Goal: Task Accomplishment & Management: Complete application form

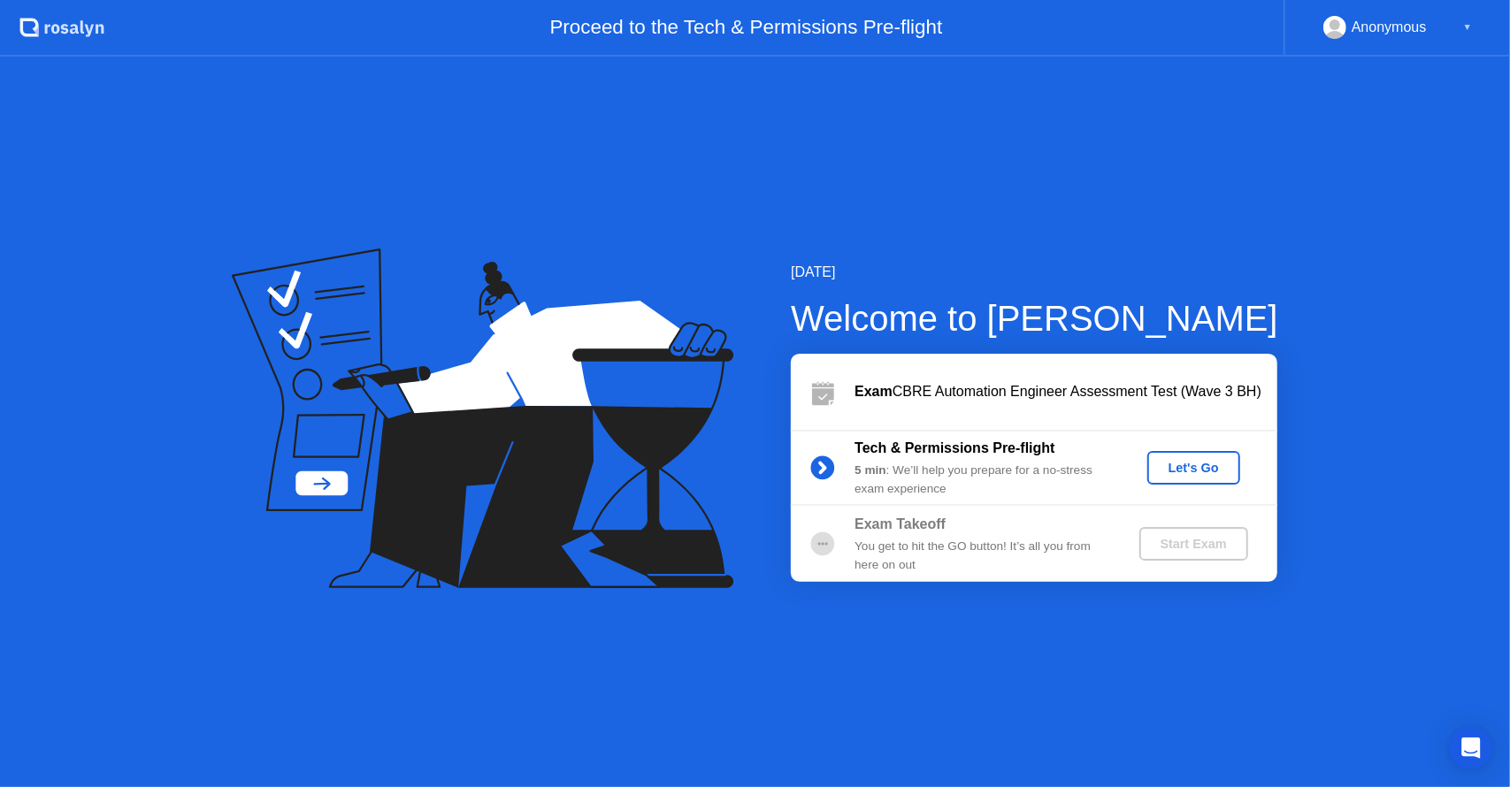
click at [1219, 468] on div "Let's Go" at bounding box center [1193, 468] width 79 height 14
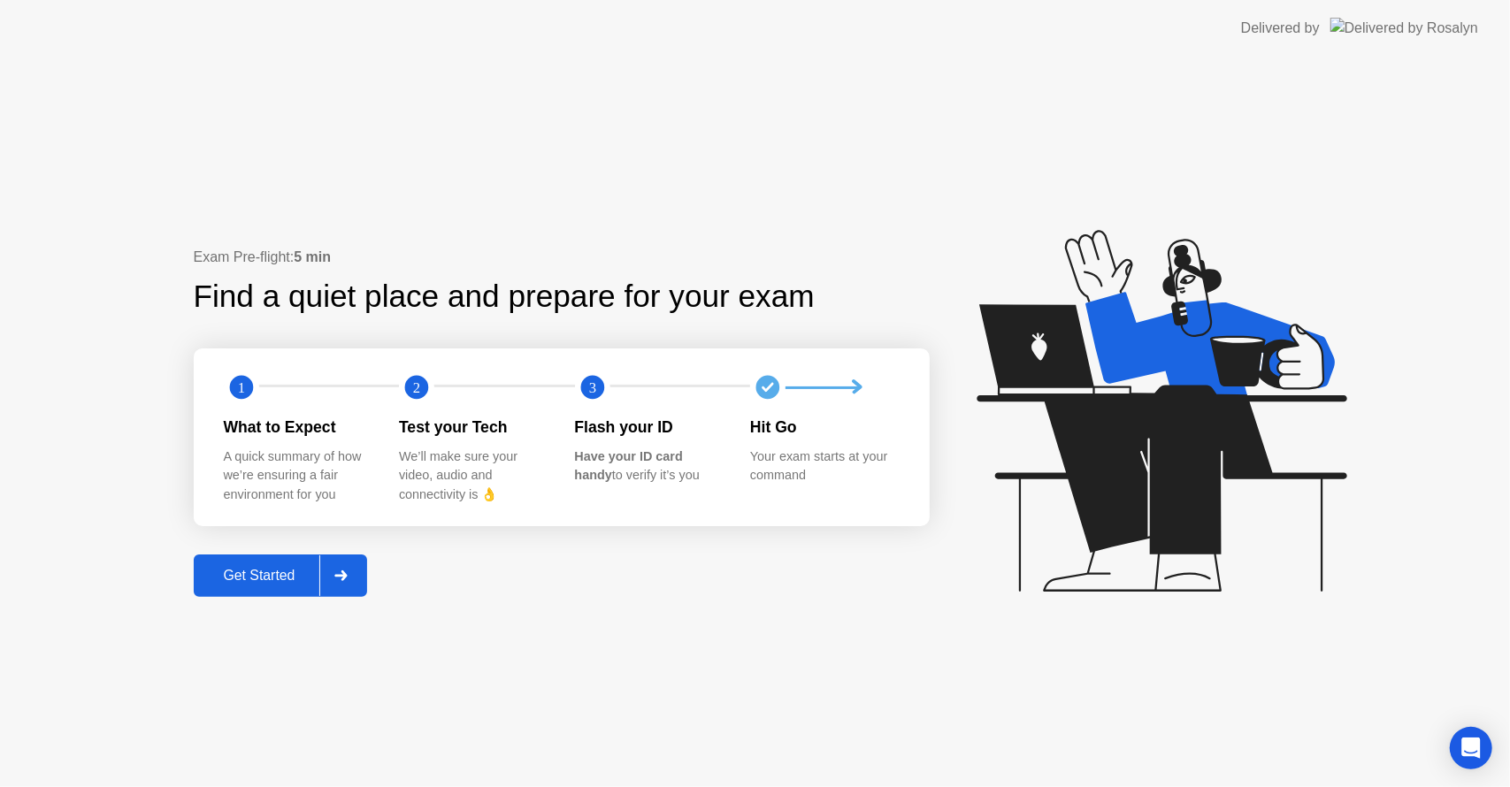
click at [282, 568] on div "Get Started" at bounding box center [259, 576] width 121 height 16
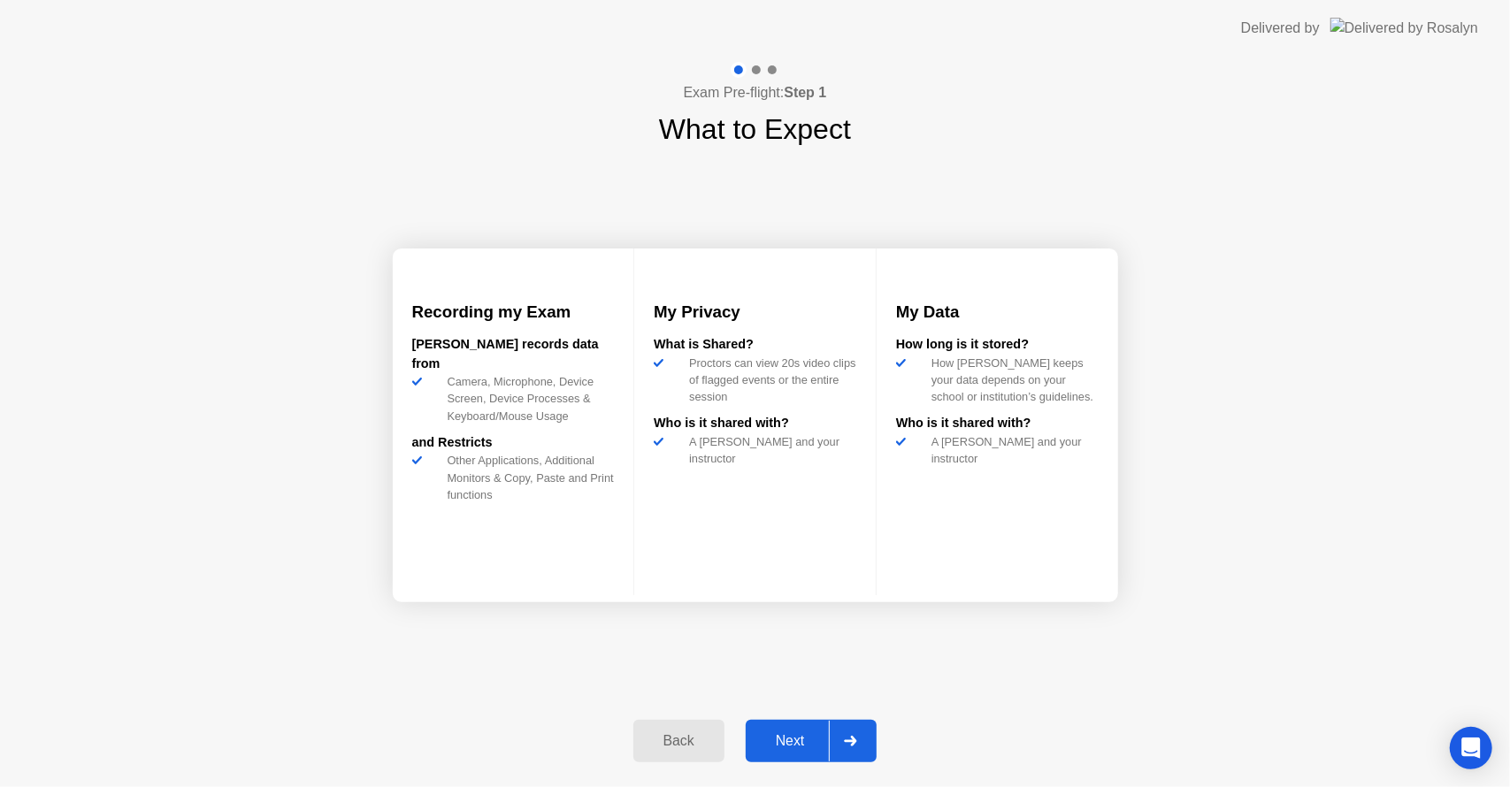
click at [797, 739] on div "Next" at bounding box center [790, 741] width 79 height 16
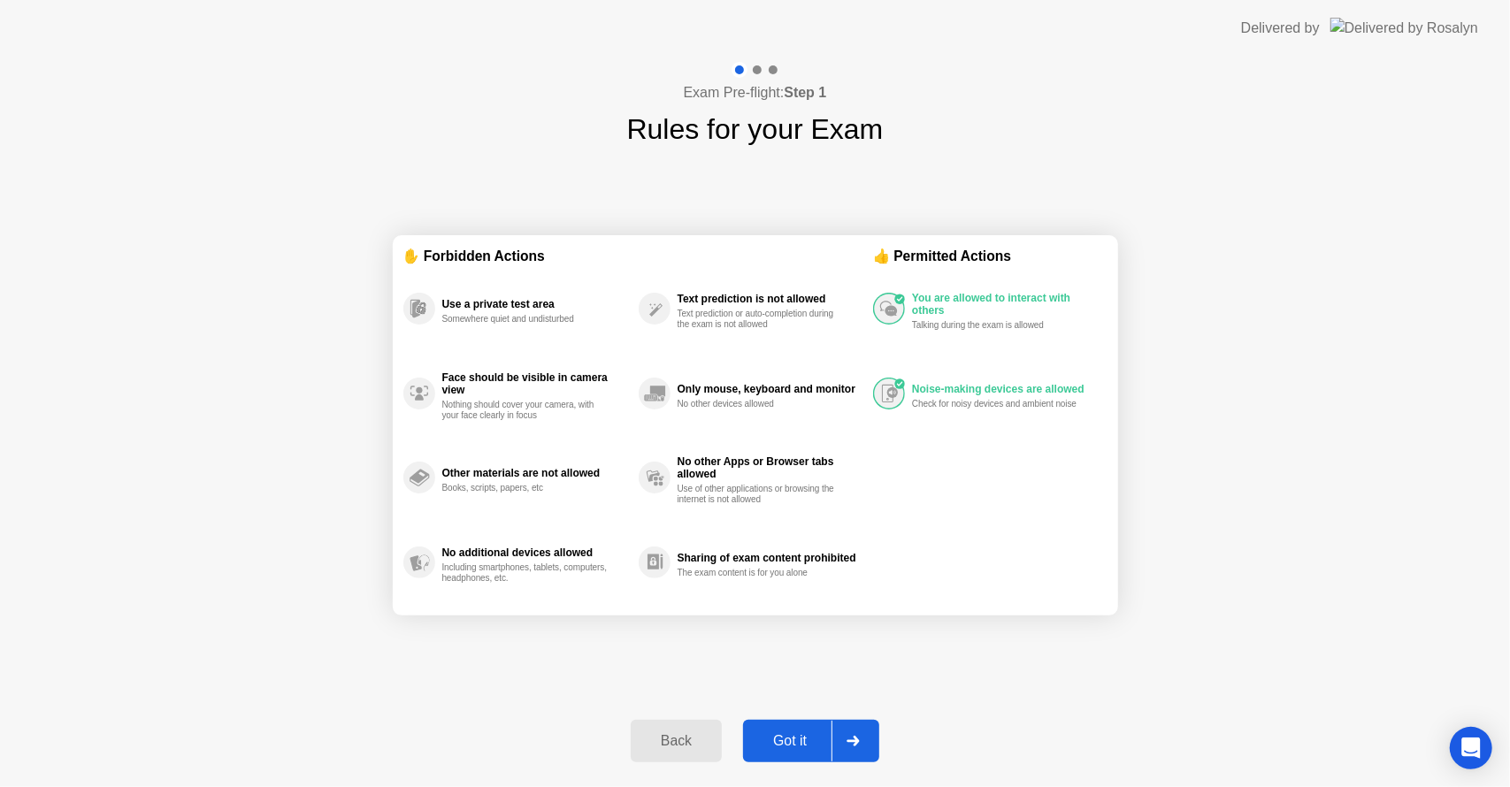
click at [801, 749] on div "Got it" at bounding box center [789, 741] width 83 height 16
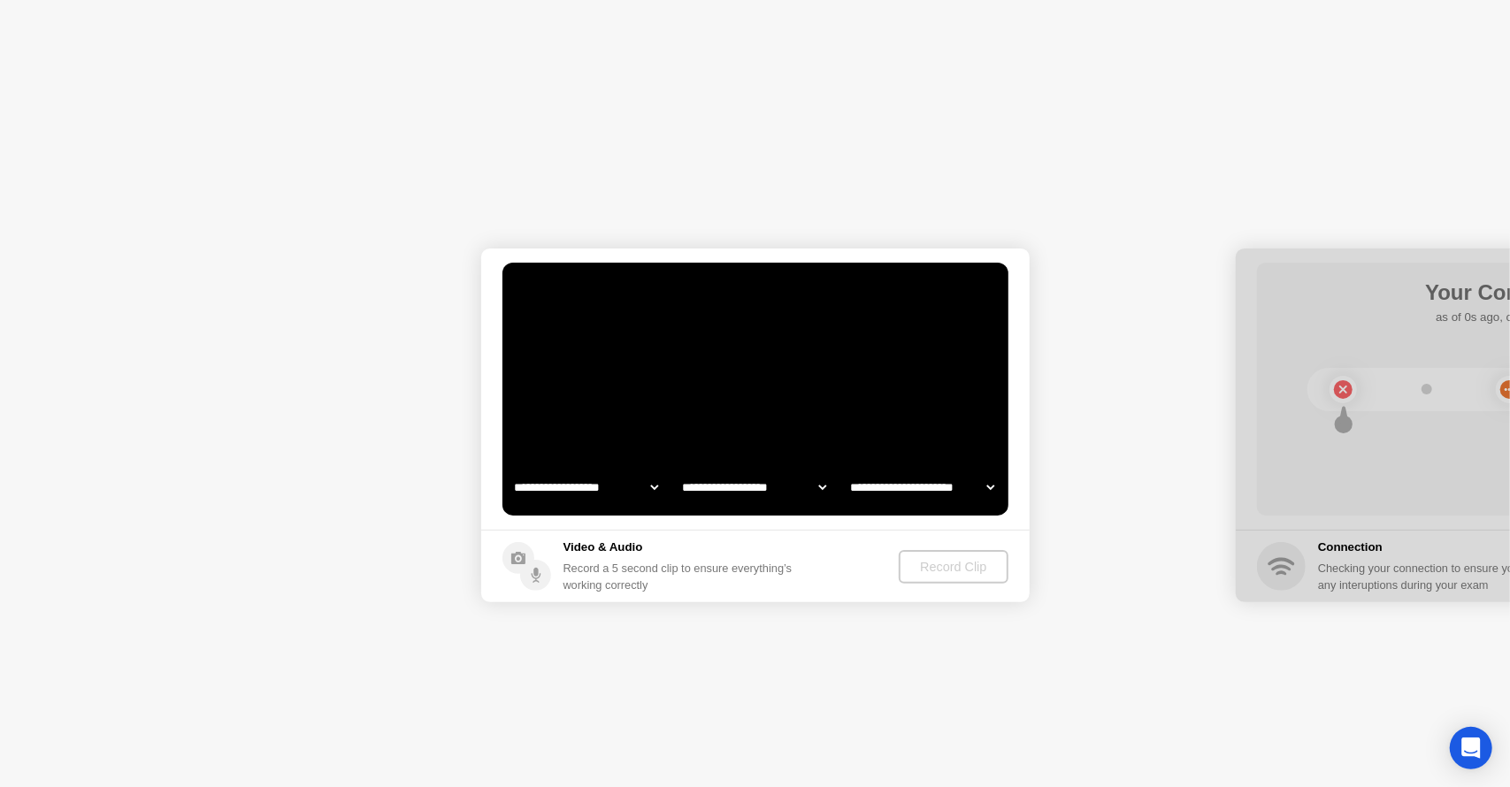
select select "**********"
select select "*******"
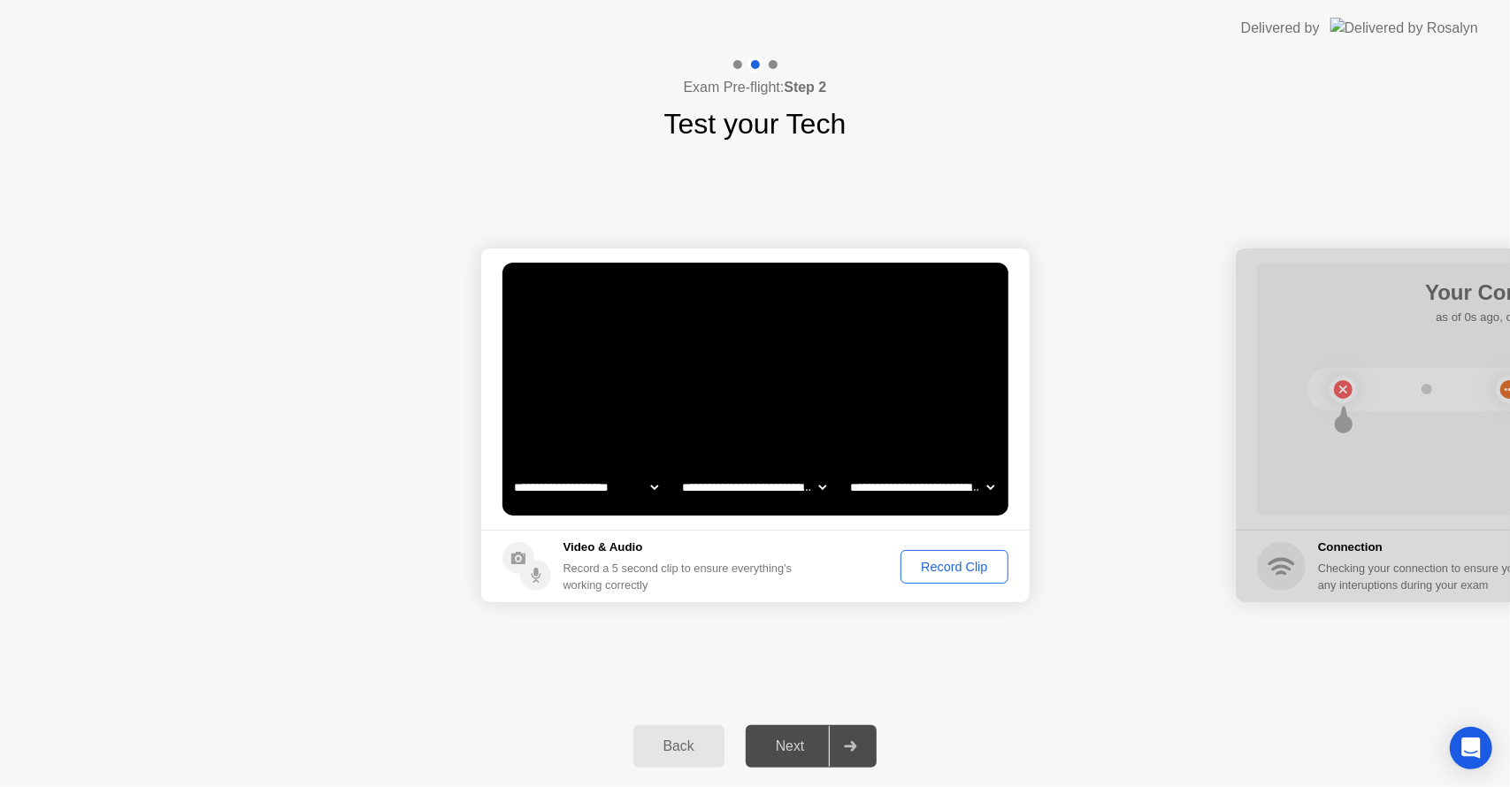
click at [790, 747] on div "Next" at bounding box center [790, 747] width 79 height 16
click at [932, 567] on div "Record Clip" at bounding box center [954, 567] width 95 height 14
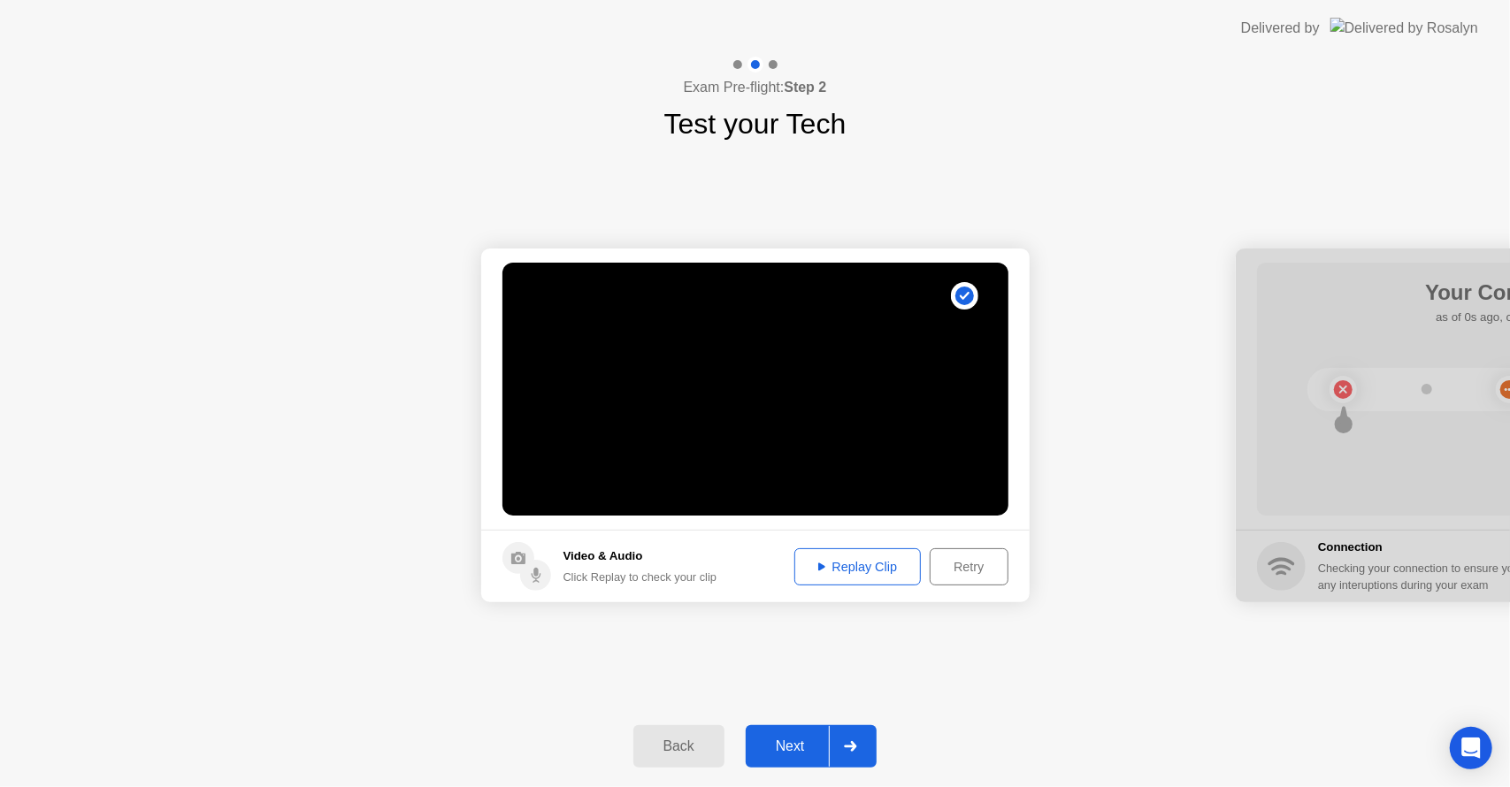
click at [847, 563] on div "Replay Clip" at bounding box center [857, 567] width 115 height 14
drag, startPoint x: 976, startPoint y: 683, endPoint x: 962, endPoint y: 683, distance: 14.2
click at [976, 682] on div "**********" at bounding box center [755, 425] width 1510 height 561
click at [808, 740] on div "Next" at bounding box center [790, 747] width 79 height 16
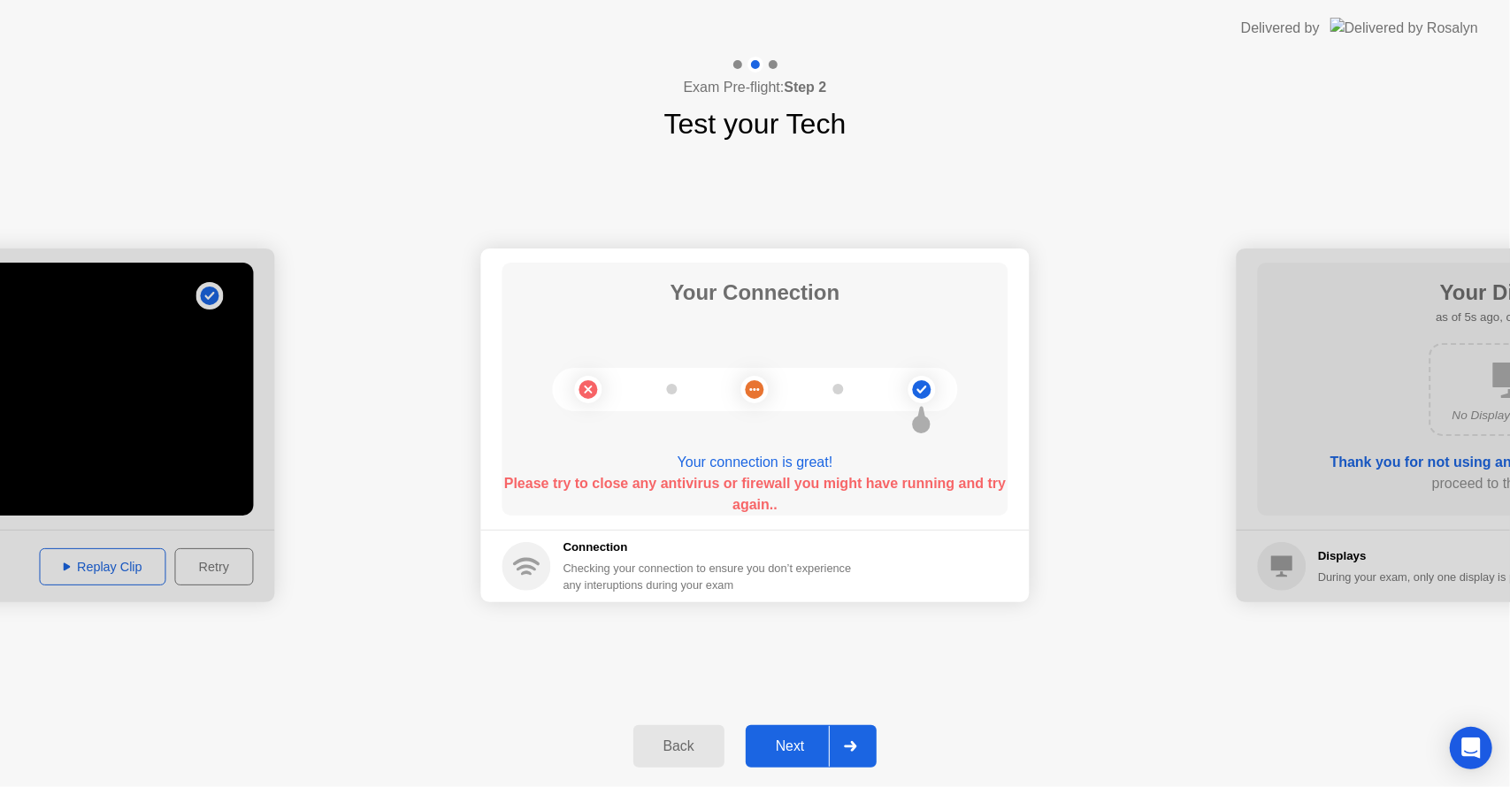
click at [791, 751] on div "Next" at bounding box center [790, 747] width 79 height 16
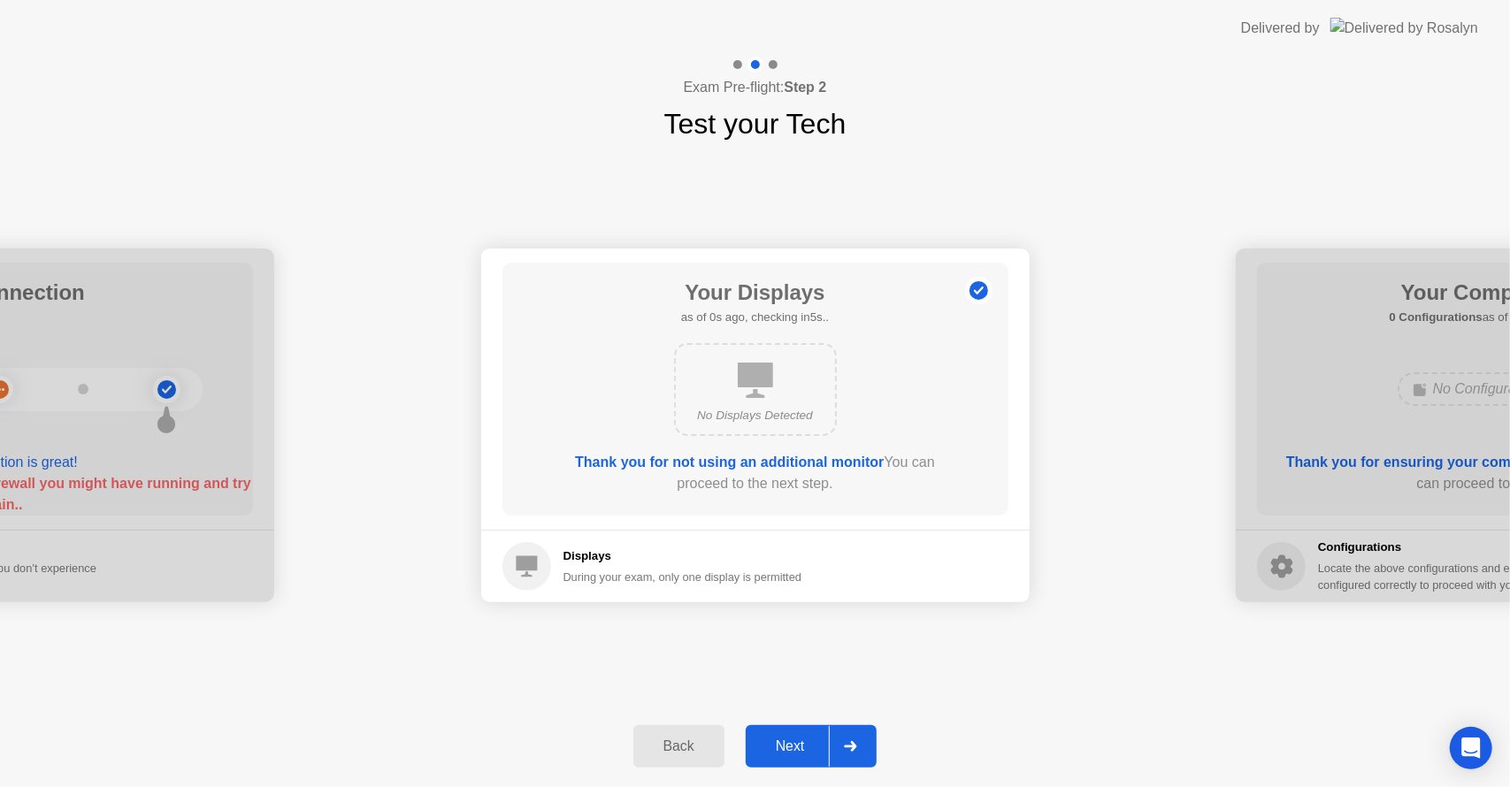
click at [794, 746] on div "Next" at bounding box center [790, 747] width 79 height 16
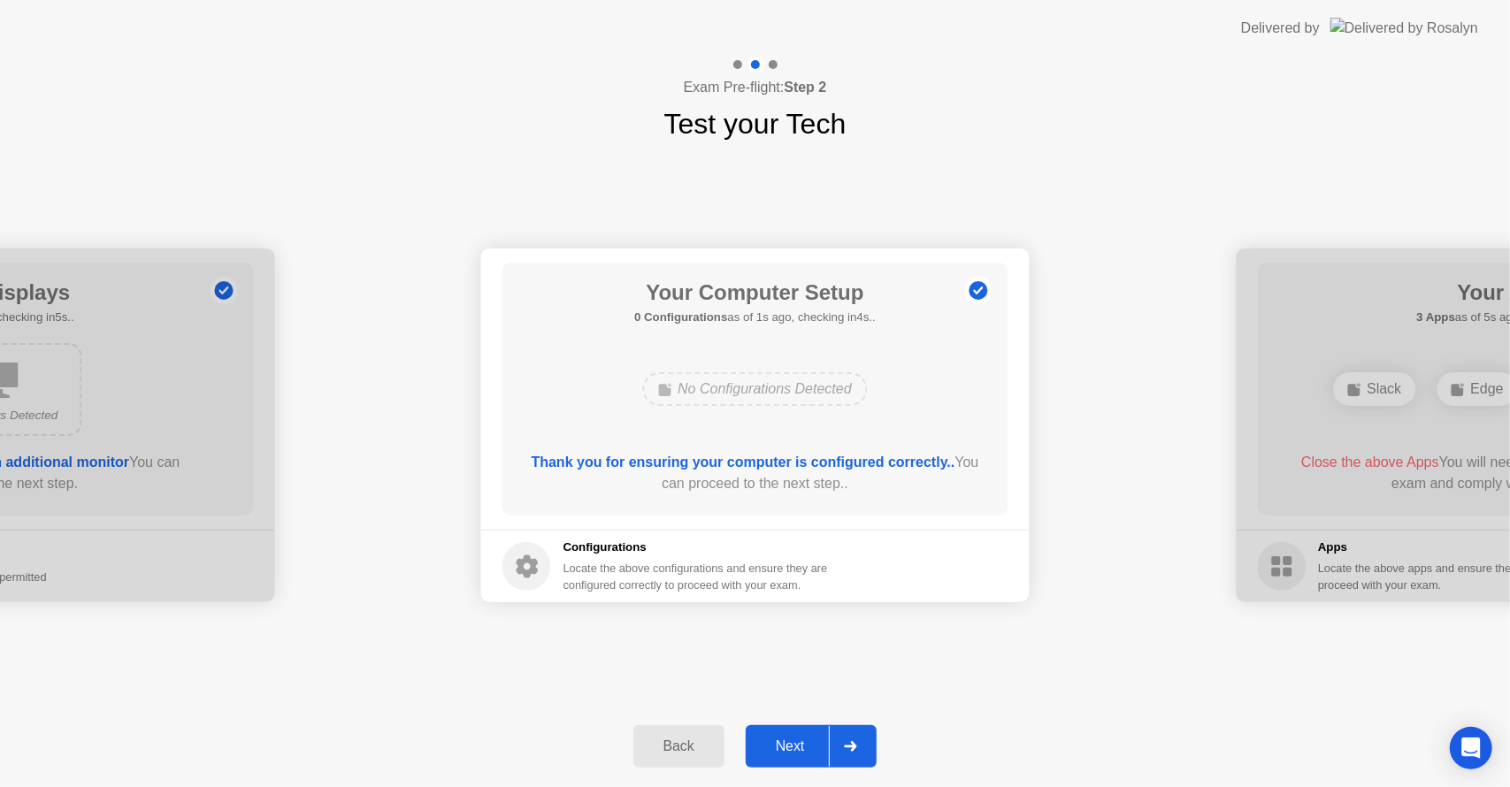
click at [778, 750] on div "Next" at bounding box center [790, 747] width 79 height 16
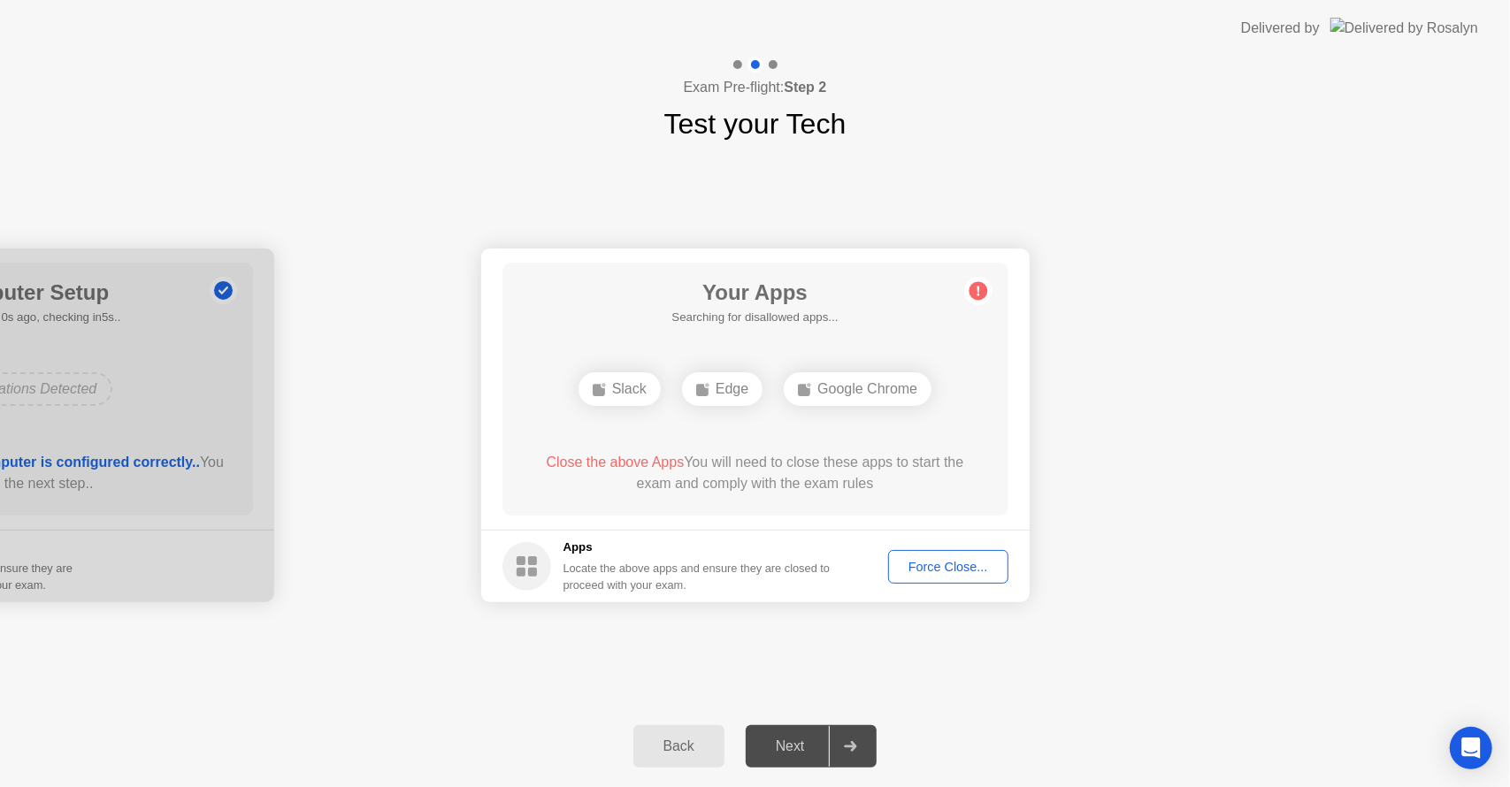
click at [942, 569] on div "Force Close..." at bounding box center [948, 567] width 108 height 14
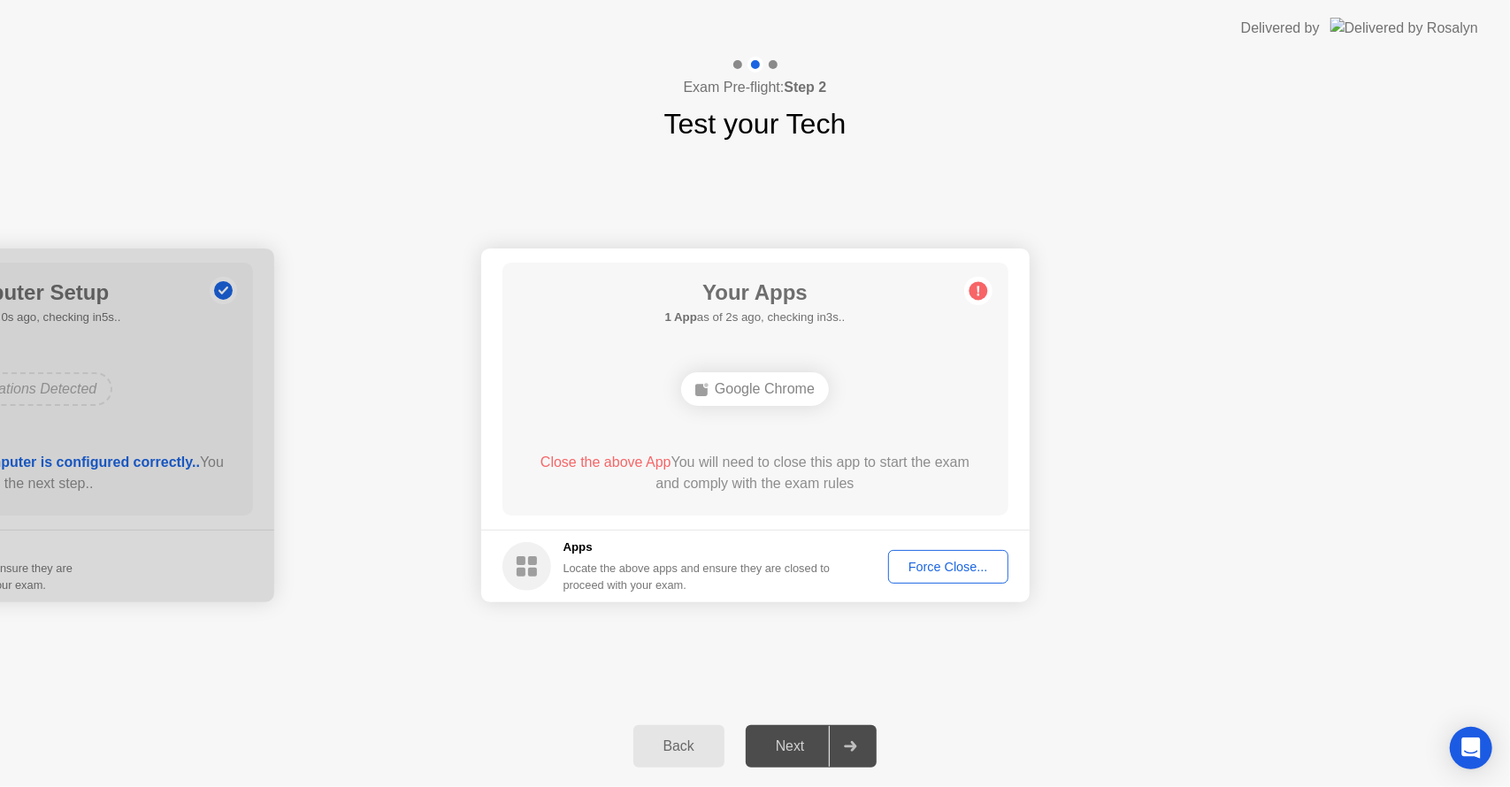
click at [945, 566] on div "Force Close..." at bounding box center [948, 567] width 108 height 14
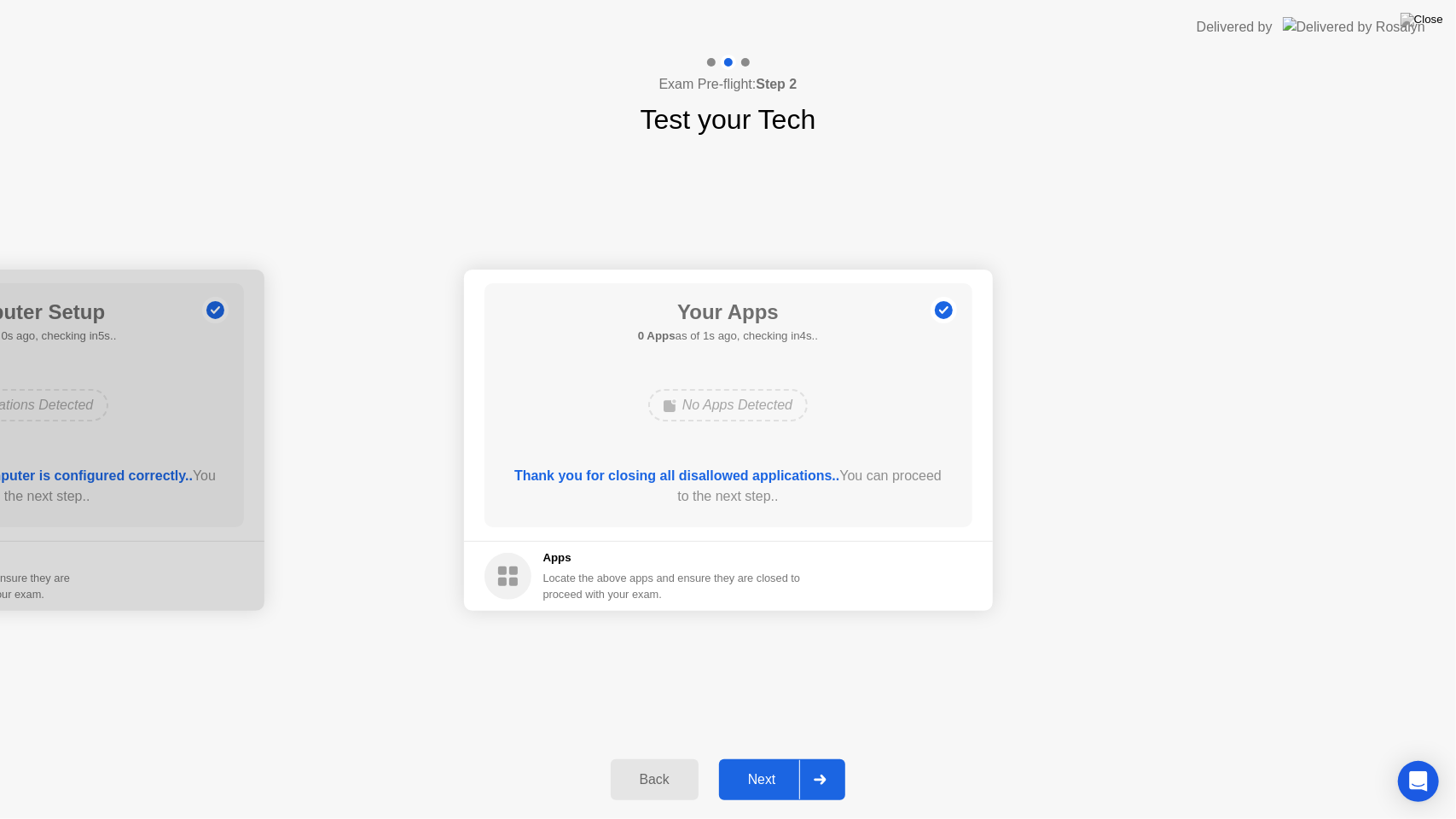
click at [766, 758] on div "Next" at bounding box center [762, 779] width 76 height 15
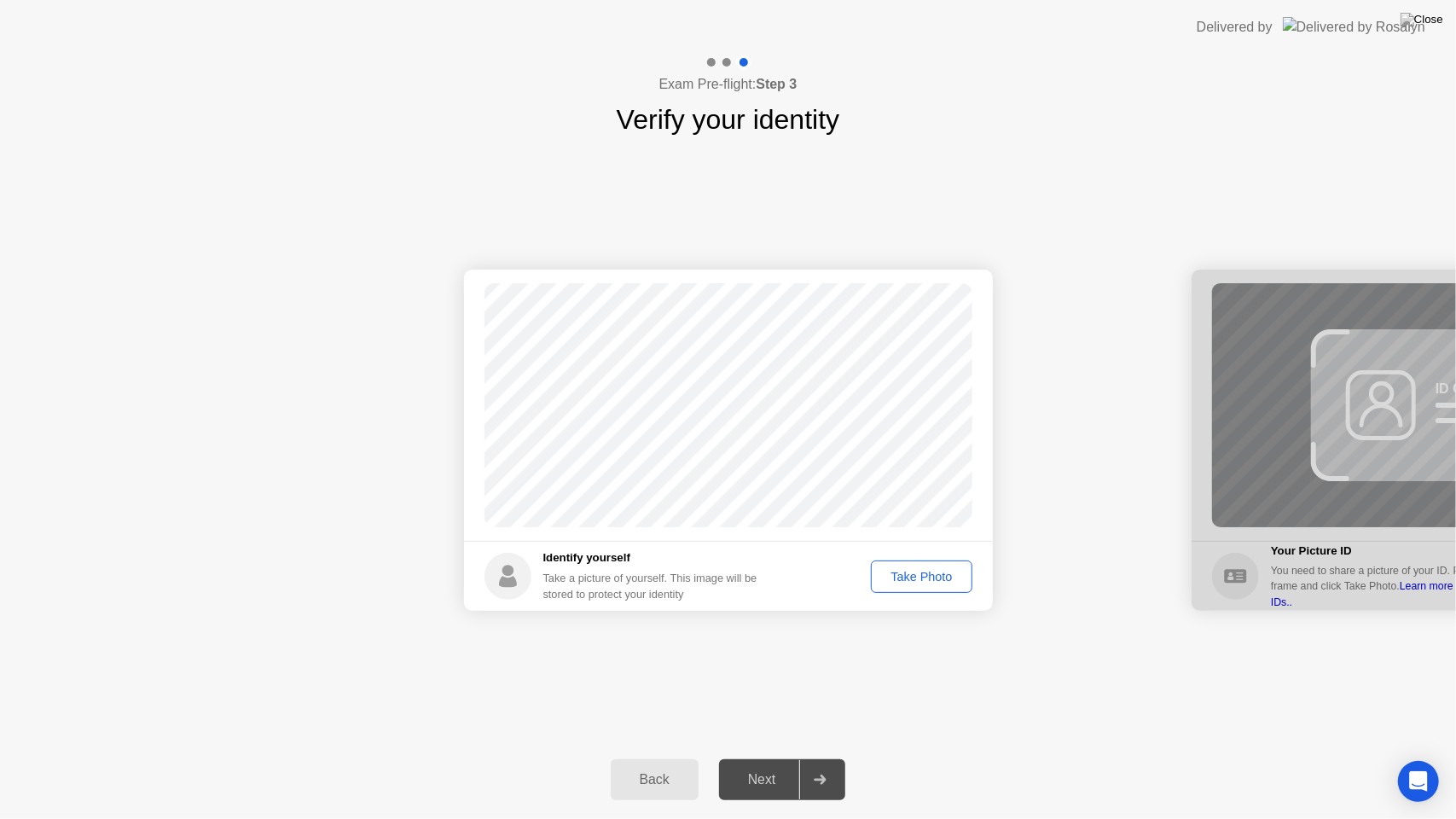
click at [943, 580] on div "Take Photo" at bounding box center [921, 577] width 89 height 14
click at [754, 758] on button "Next" at bounding box center [783, 779] width 127 height 41
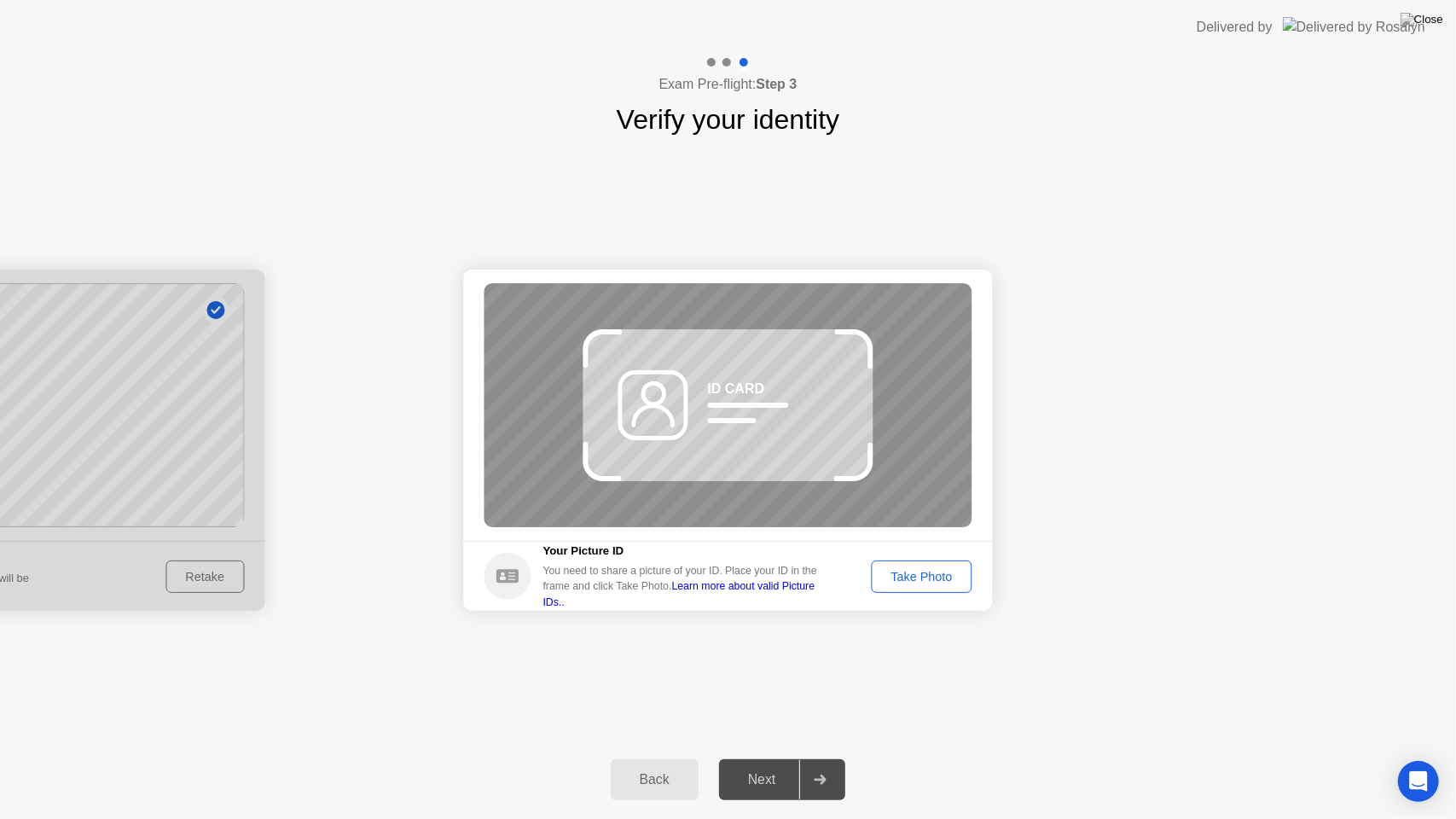
drag, startPoint x: 771, startPoint y: 445, endPoint x: 774, endPoint y: 396, distance: 49.1
click at [774, 394] on div "ID CARD" at bounding box center [728, 405] width 488 height 244
click at [905, 580] on div "Take Photo" at bounding box center [921, 577] width 89 height 14
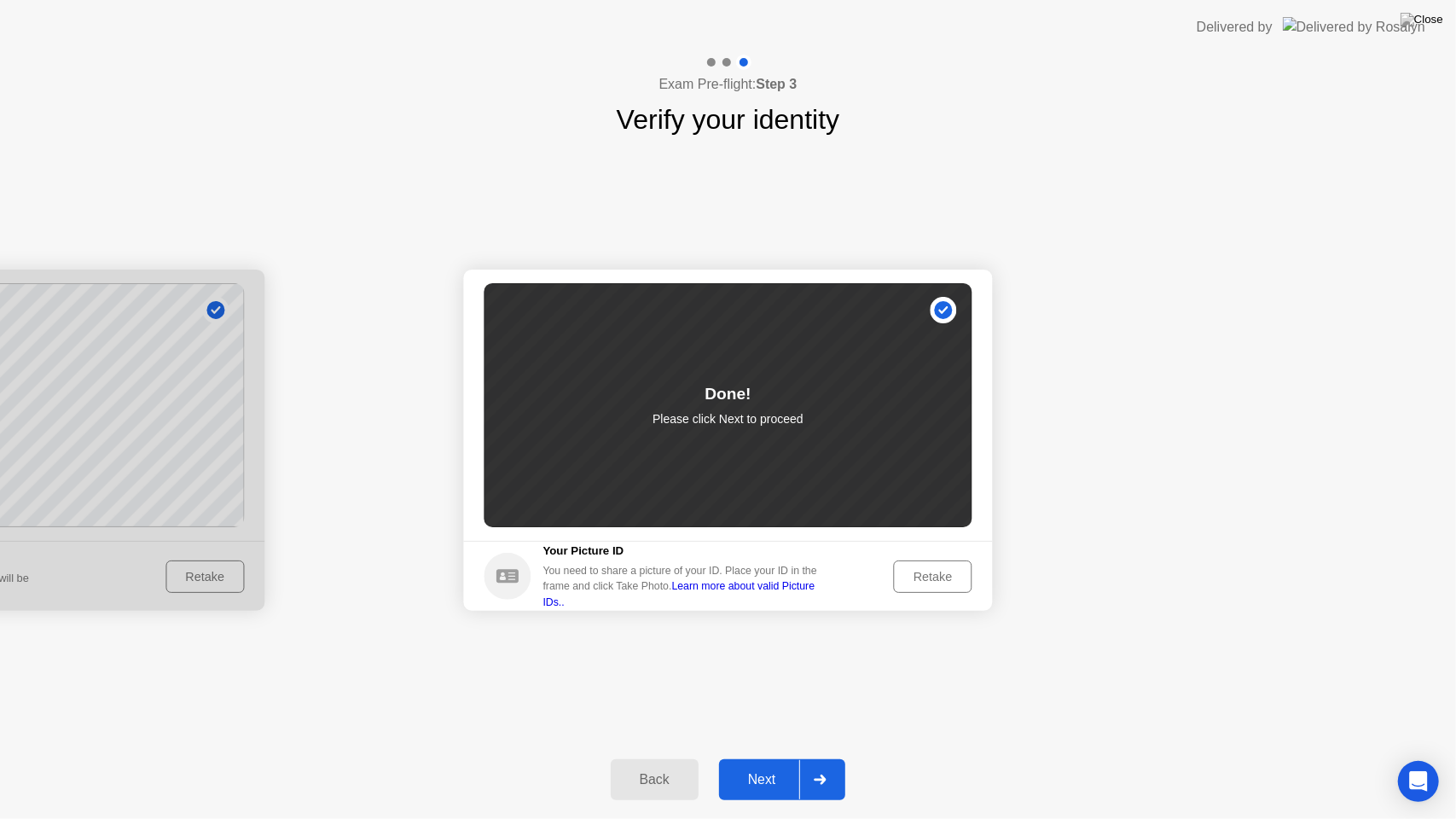
click at [764, 758] on div "Next" at bounding box center [762, 779] width 76 height 15
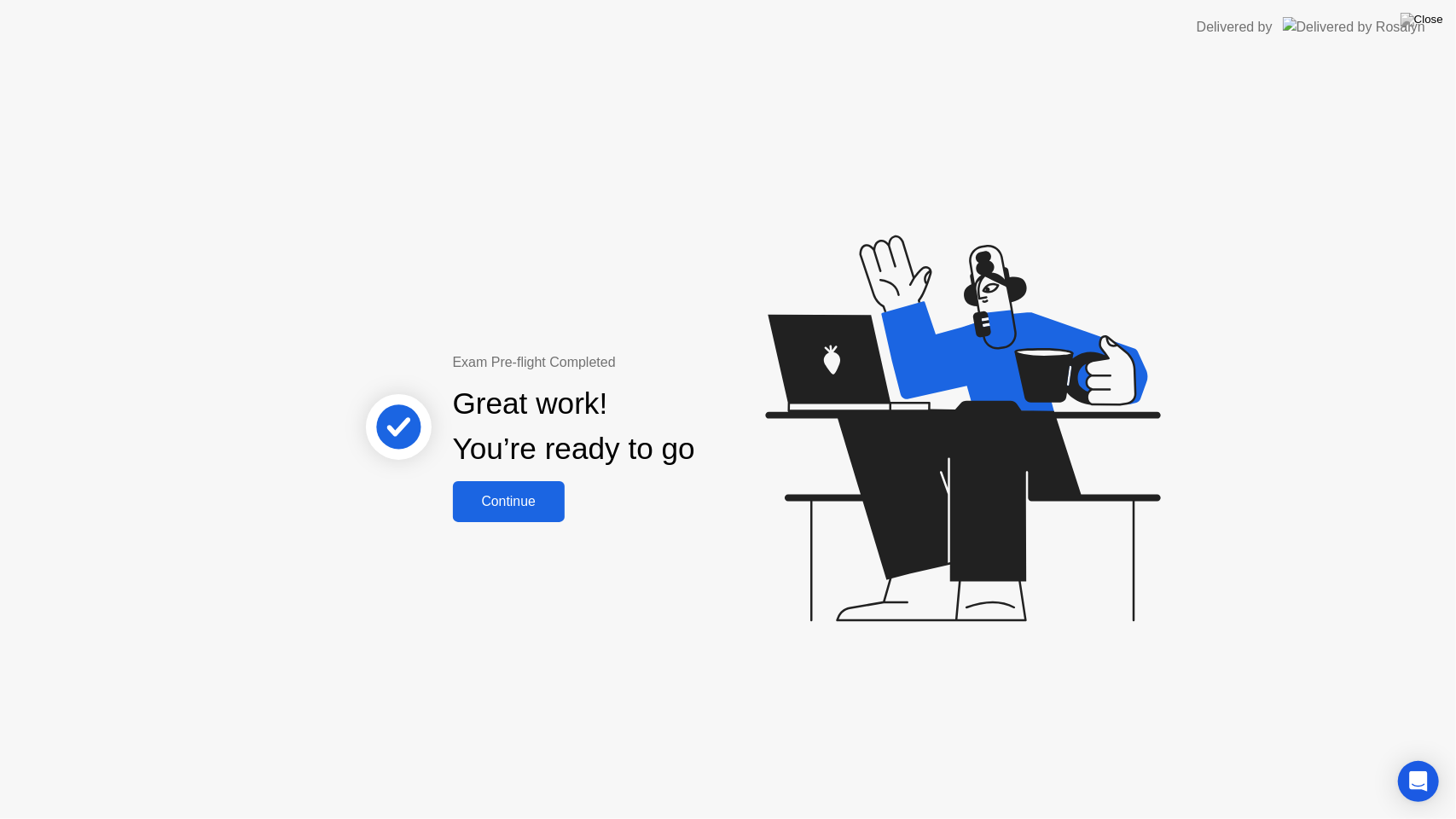
click at [543, 507] on div "Continue" at bounding box center [508, 502] width 101 height 15
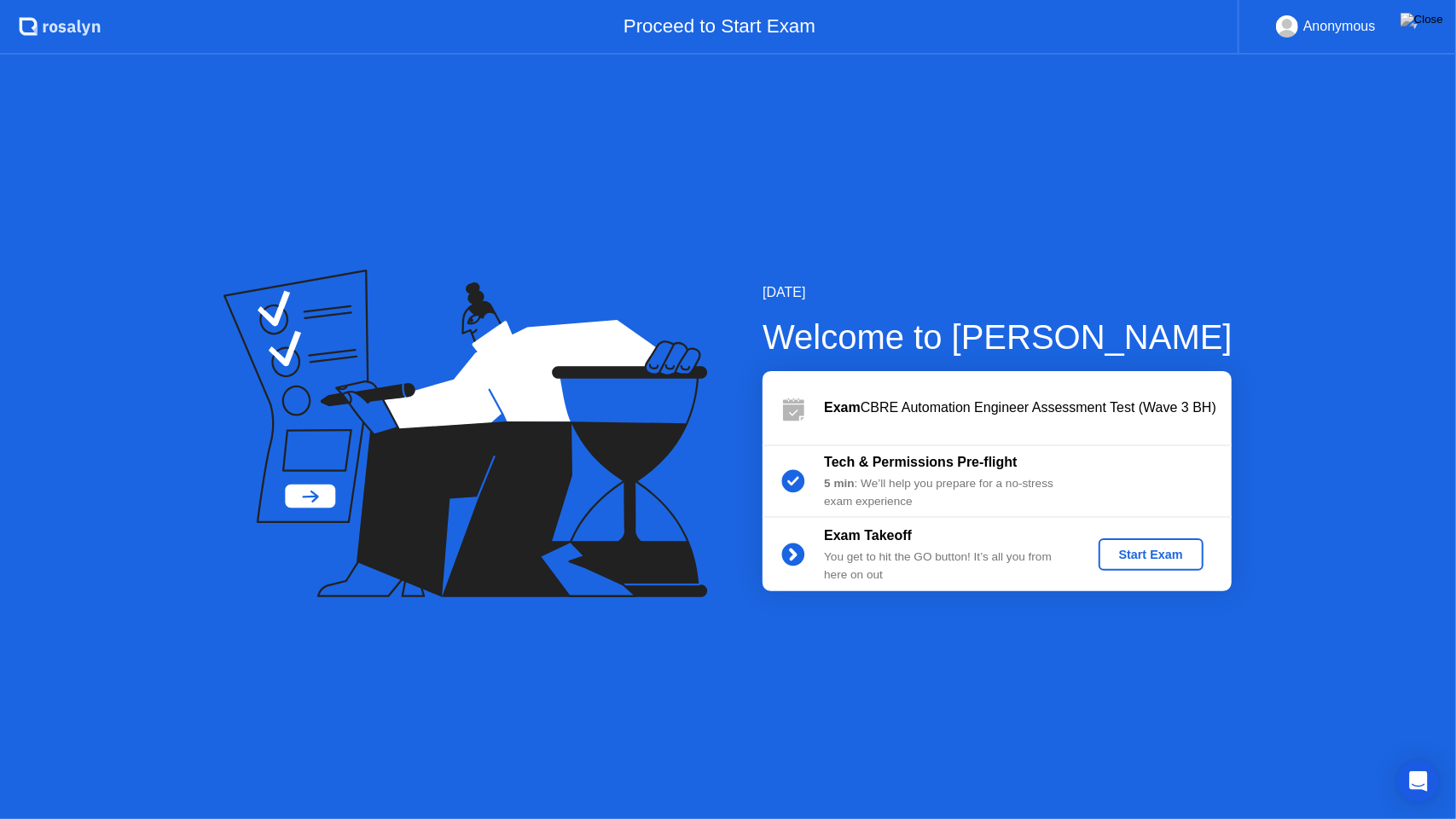
click at [1137, 551] on div "Start Exam" at bounding box center [1150, 555] width 92 height 14
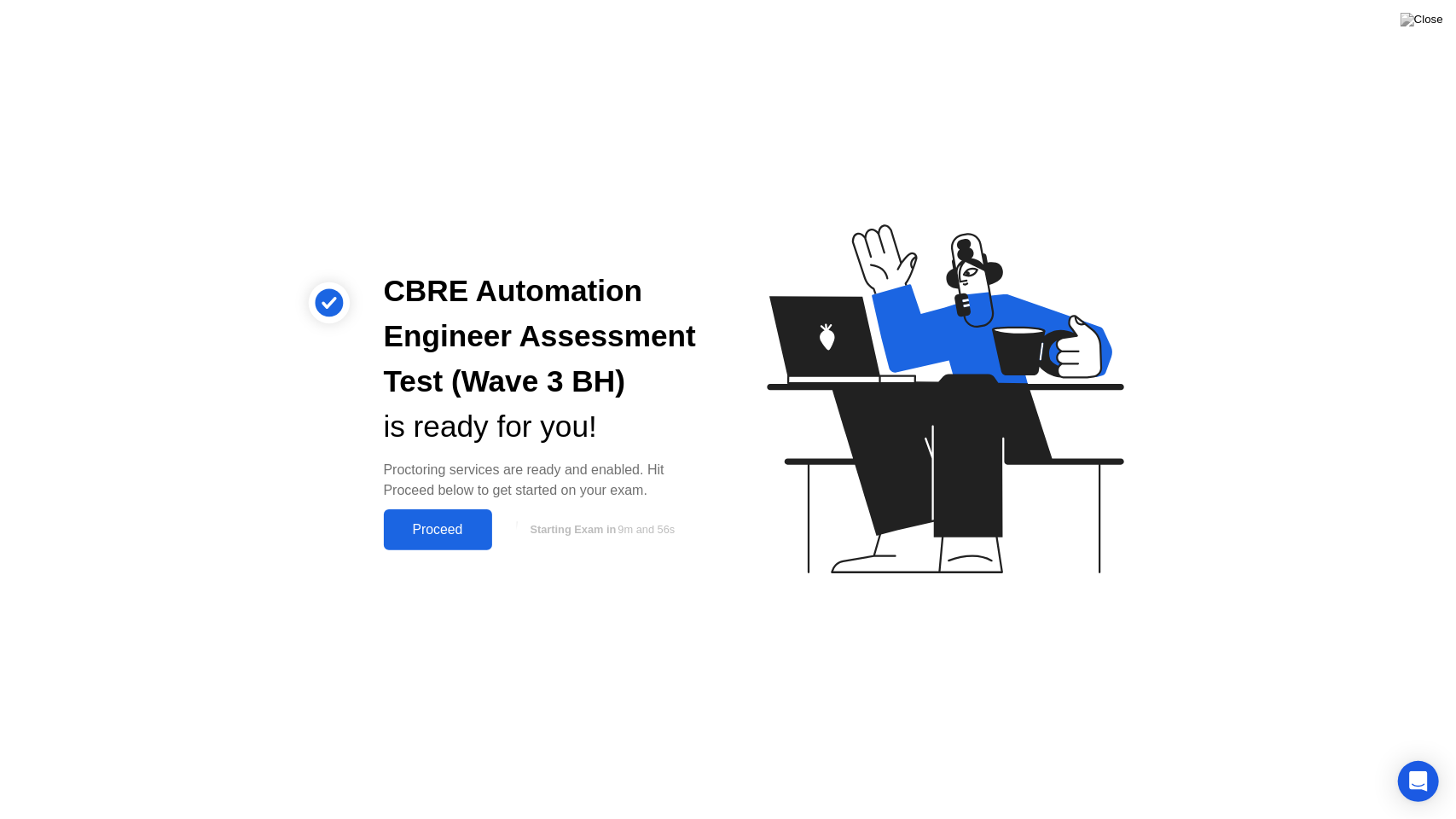
click at [430, 532] on div "Proceed" at bounding box center [438, 530] width 98 height 15
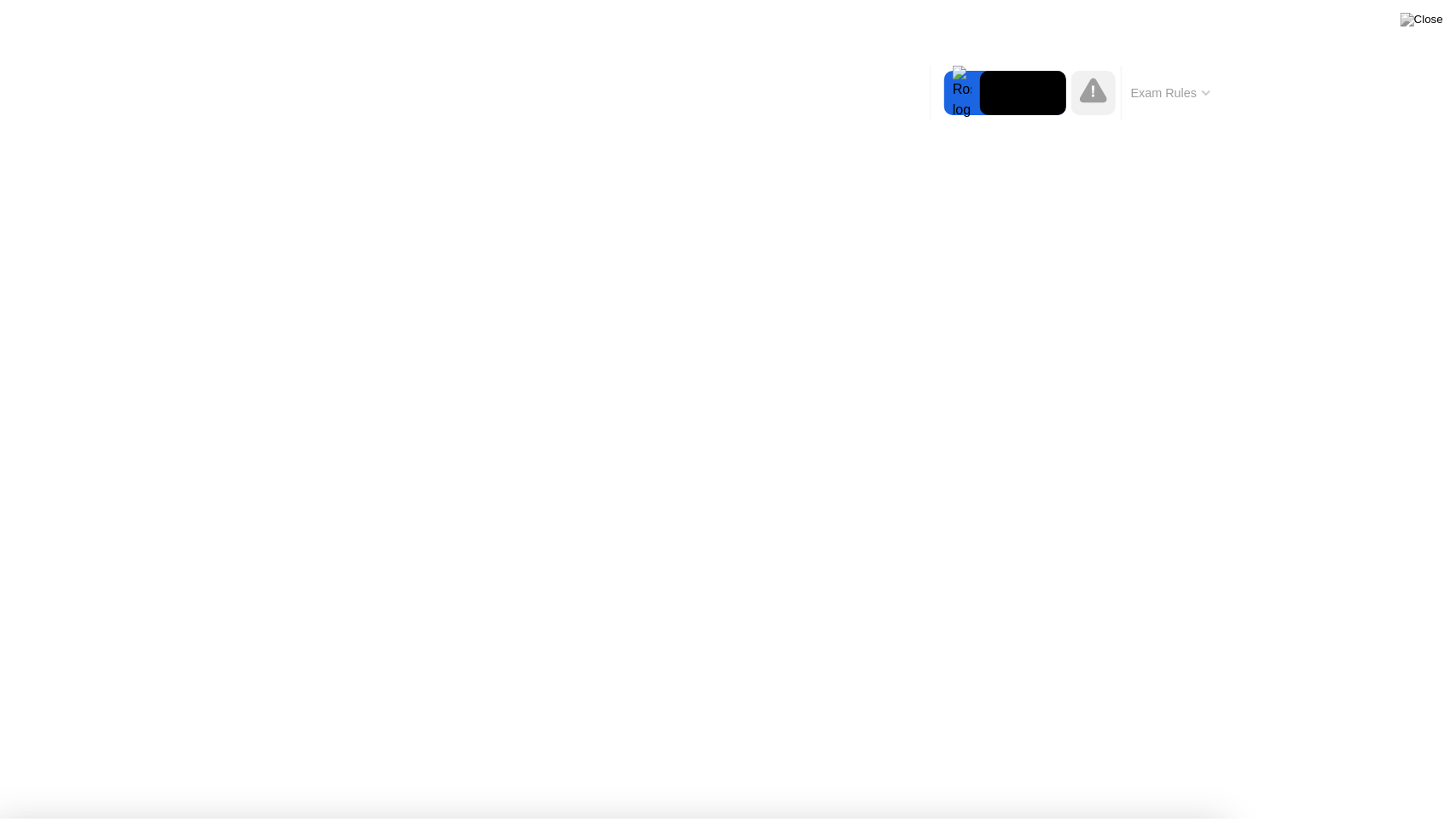
drag, startPoint x: 556, startPoint y: 596, endPoint x: 530, endPoint y: 423, distance: 174.9
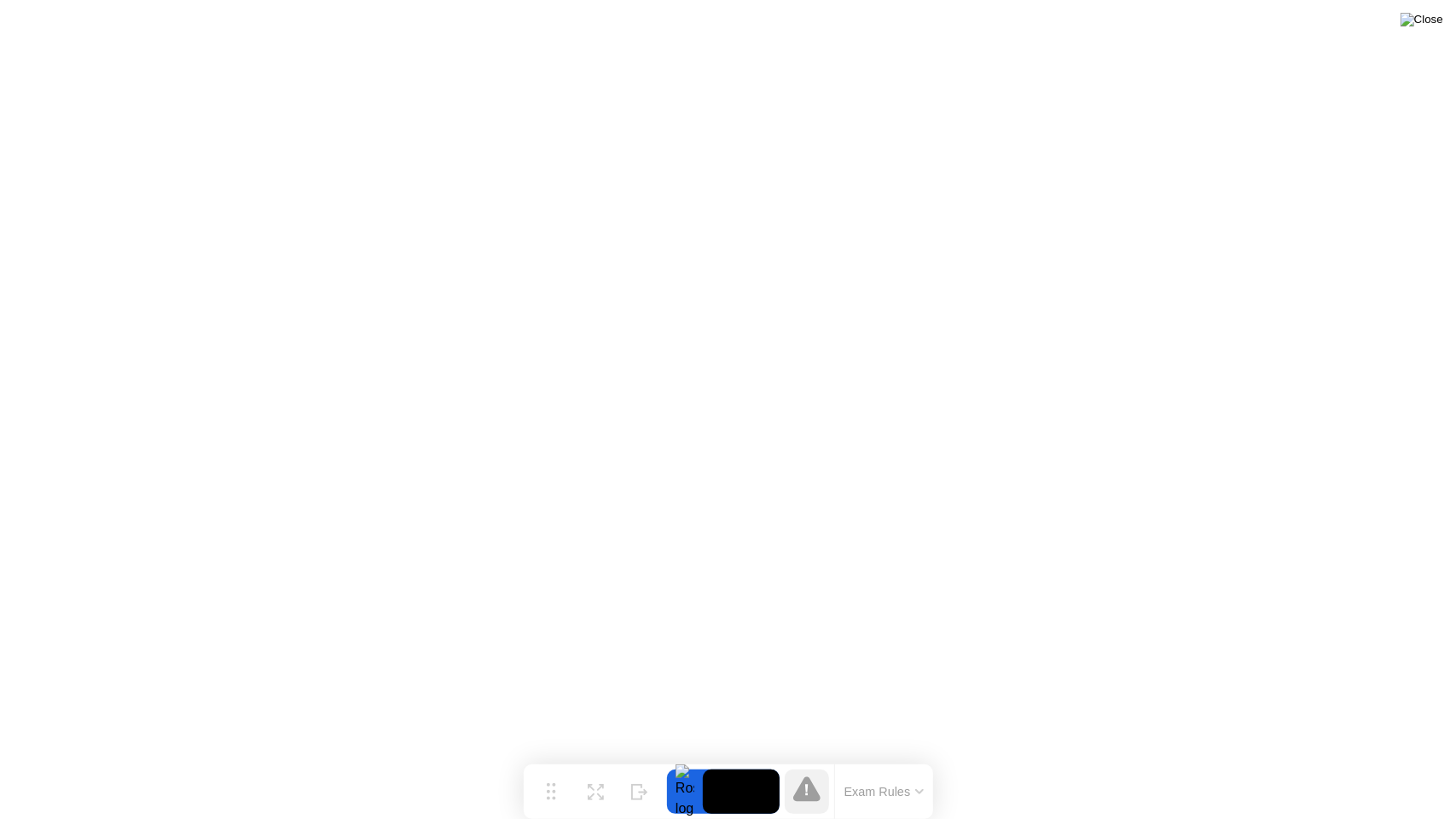
click at [1442, 24] on img at bounding box center [1421, 19] width 42 height 14
click at [1115, 758] on div at bounding box center [728, 819] width 1456 height 0
drag, startPoint x: 677, startPoint y: 435, endPoint x: 707, endPoint y: 437, distance: 30.1
